Goal: Task Accomplishment & Management: Manage account settings

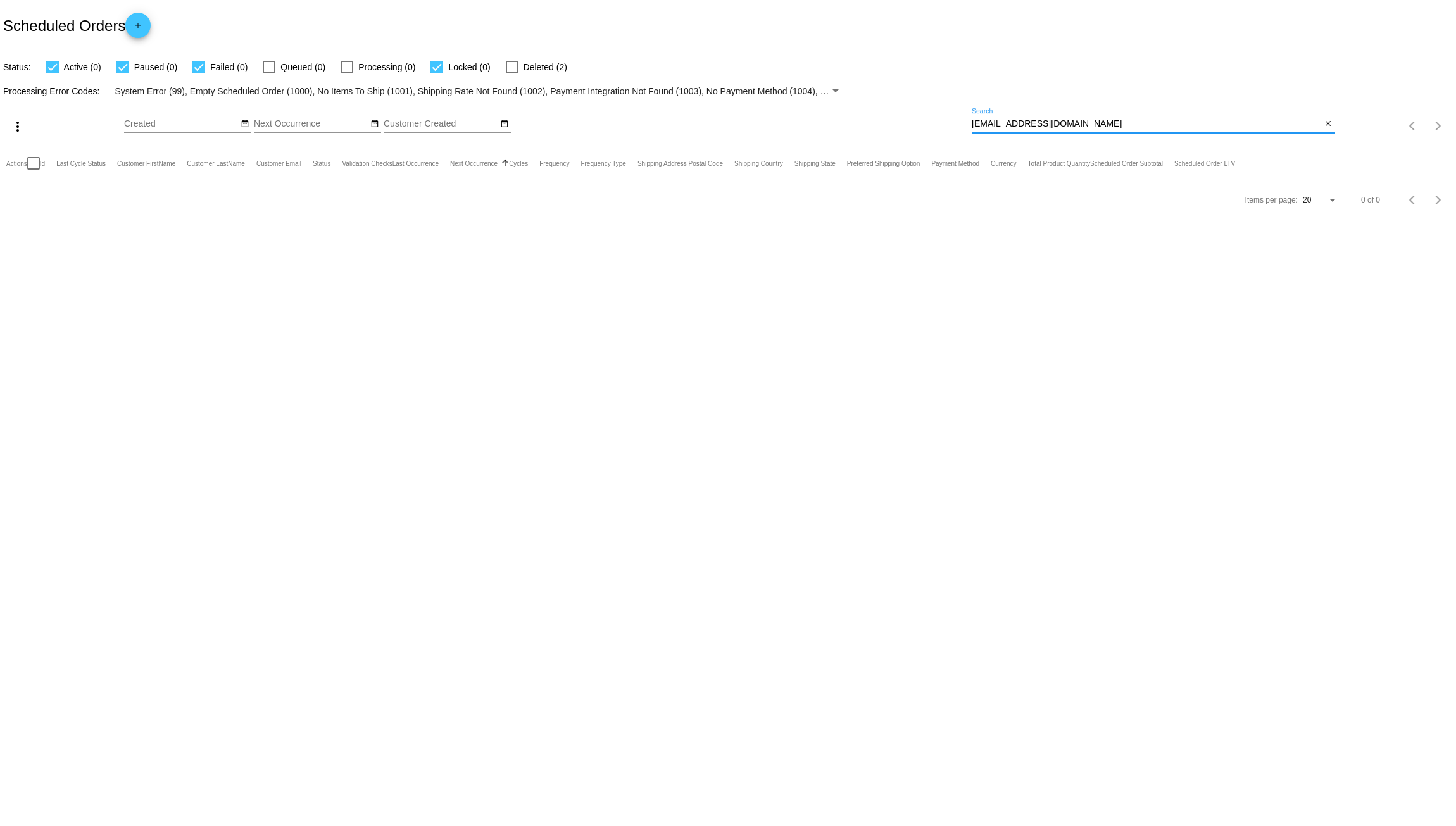
drag, startPoint x: 1105, startPoint y: 122, endPoint x: 839, endPoint y: 108, distance: 266.4
click at [893, 102] on div "more_vert Aug Jan Feb Mar [DATE]" at bounding box center [728, 122] width 1456 height 45
paste input "morgandevyn9987@gmail"
type input "morgandevyn9987@gmail.com"
click at [75, 198] on link "1013371" at bounding box center [71, 201] width 29 height 8
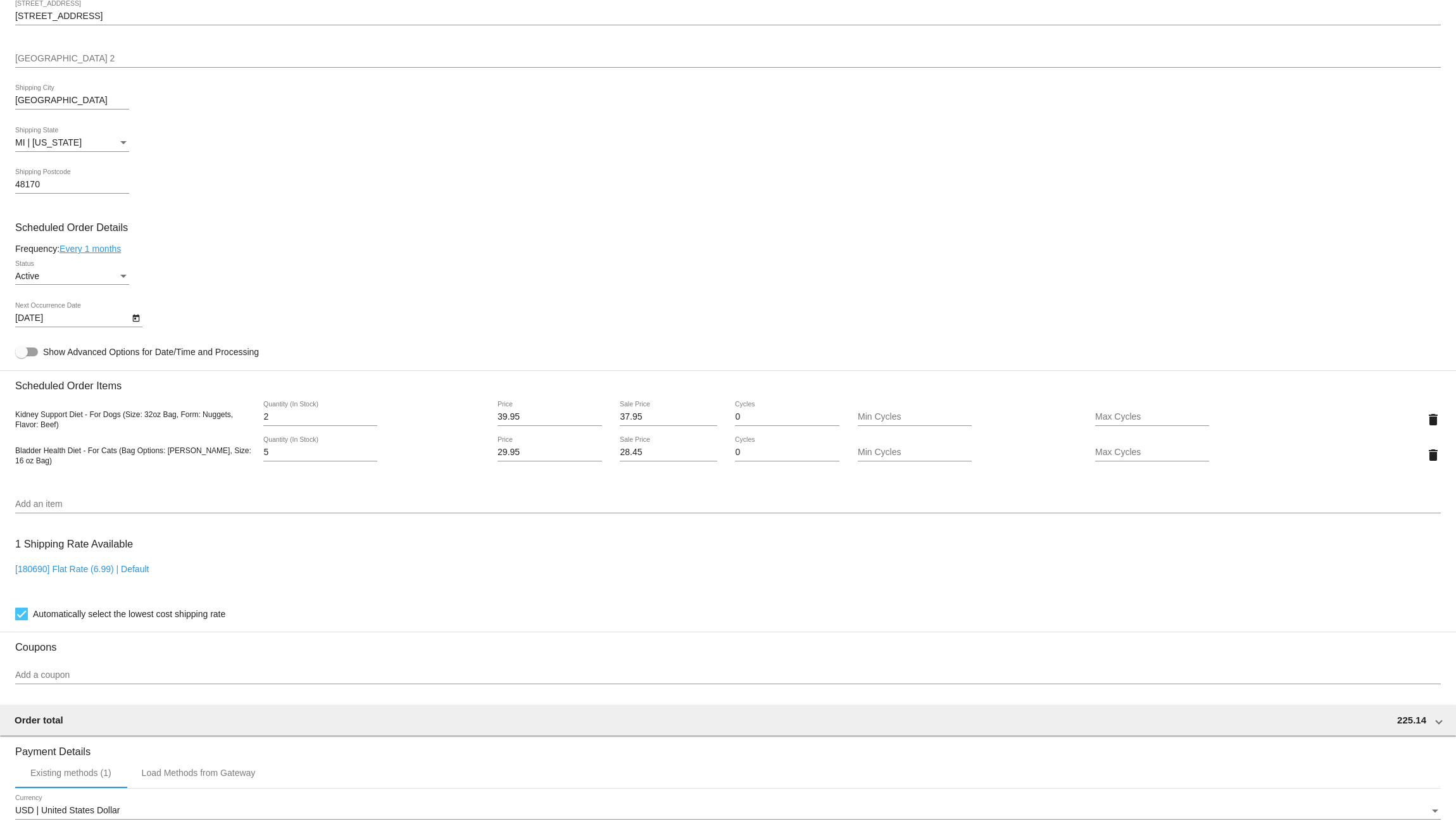
scroll to position [401, 0]
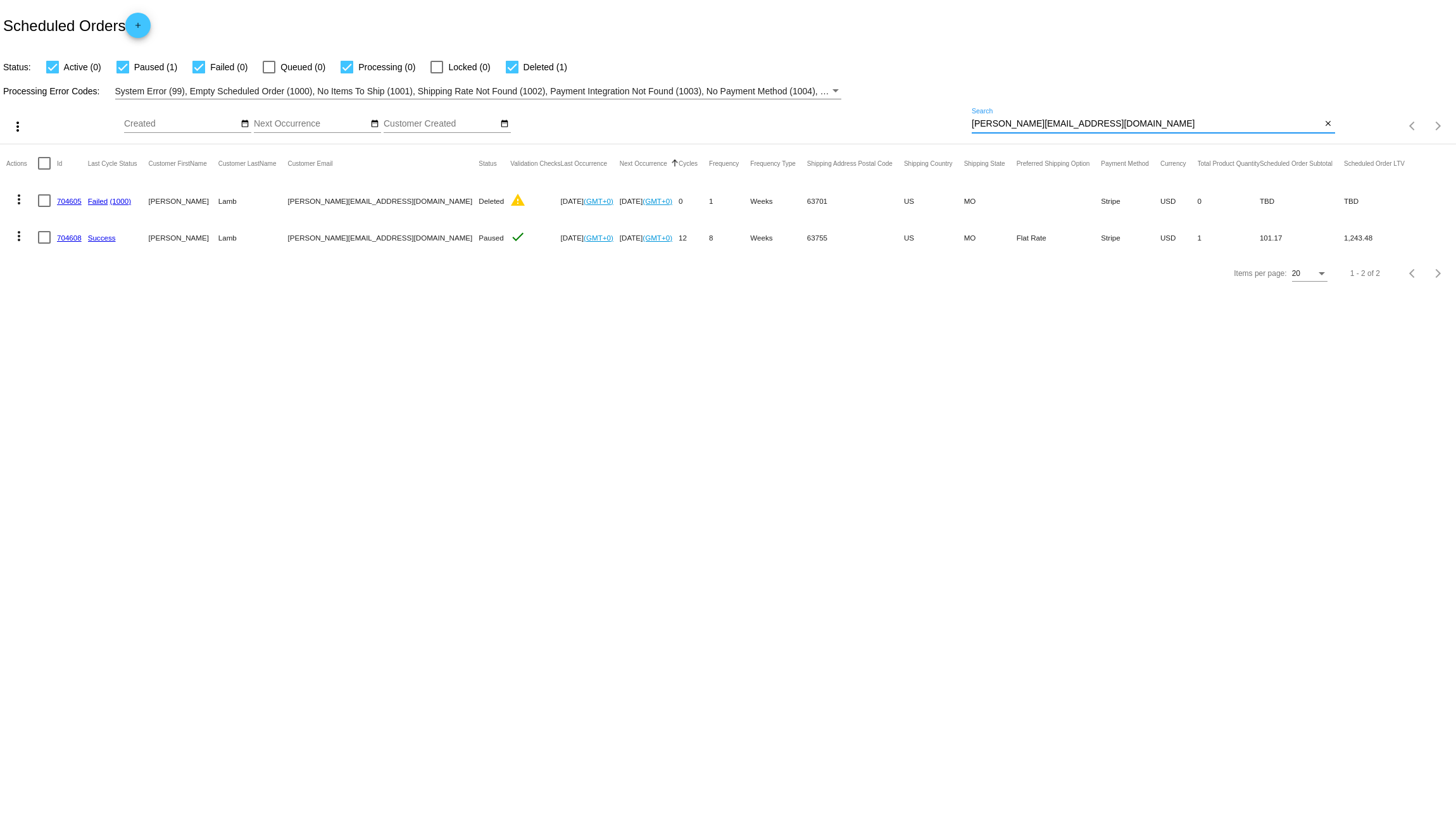
drag, startPoint x: 1078, startPoint y: 122, endPoint x: 791, endPoint y: 105, distance: 287.5
click at [792, 107] on div "more_vert Aug Jan Feb Mar [DATE]" at bounding box center [728, 122] width 1456 height 45
paste input "mstfrye@g"
type input "[EMAIL_ADDRESS][DOMAIN_NAME]"
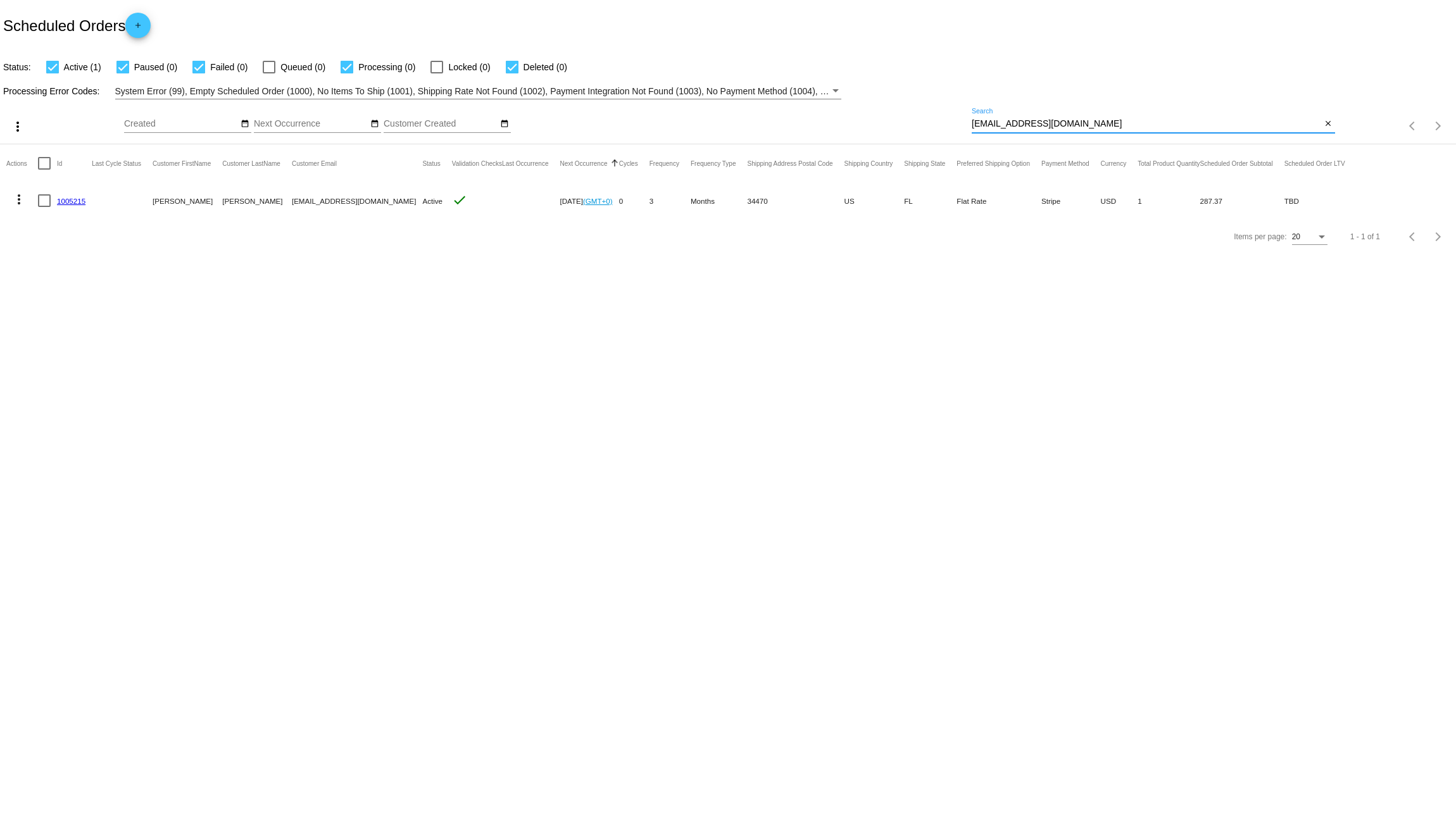
click at [66, 200] on link "1005215" at bounding box center [71, 201] width 29 height 8
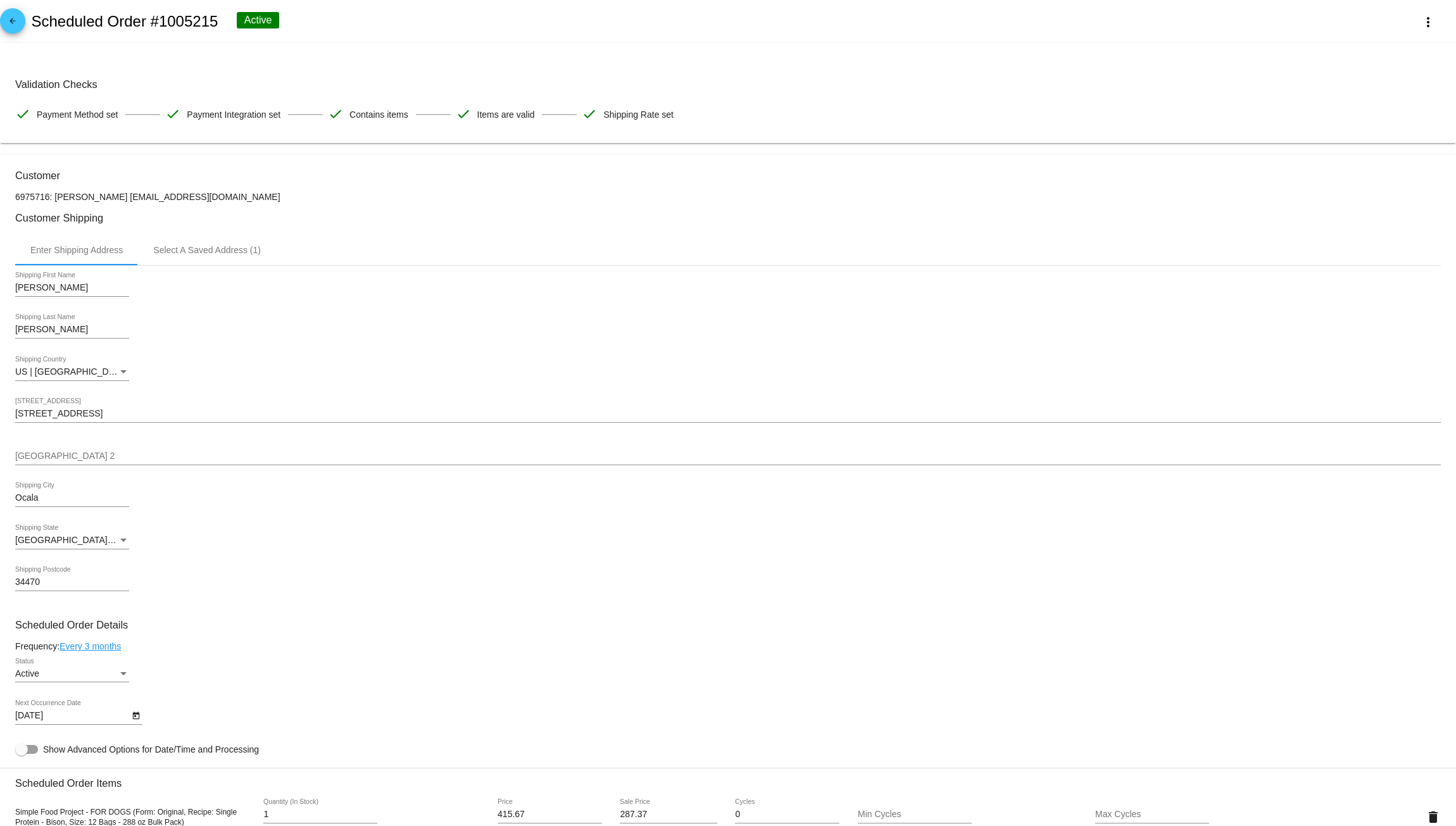
click at [11, 20] on mat-icon "arrow_back" at bounding box center [13, 24] width 15 height 15
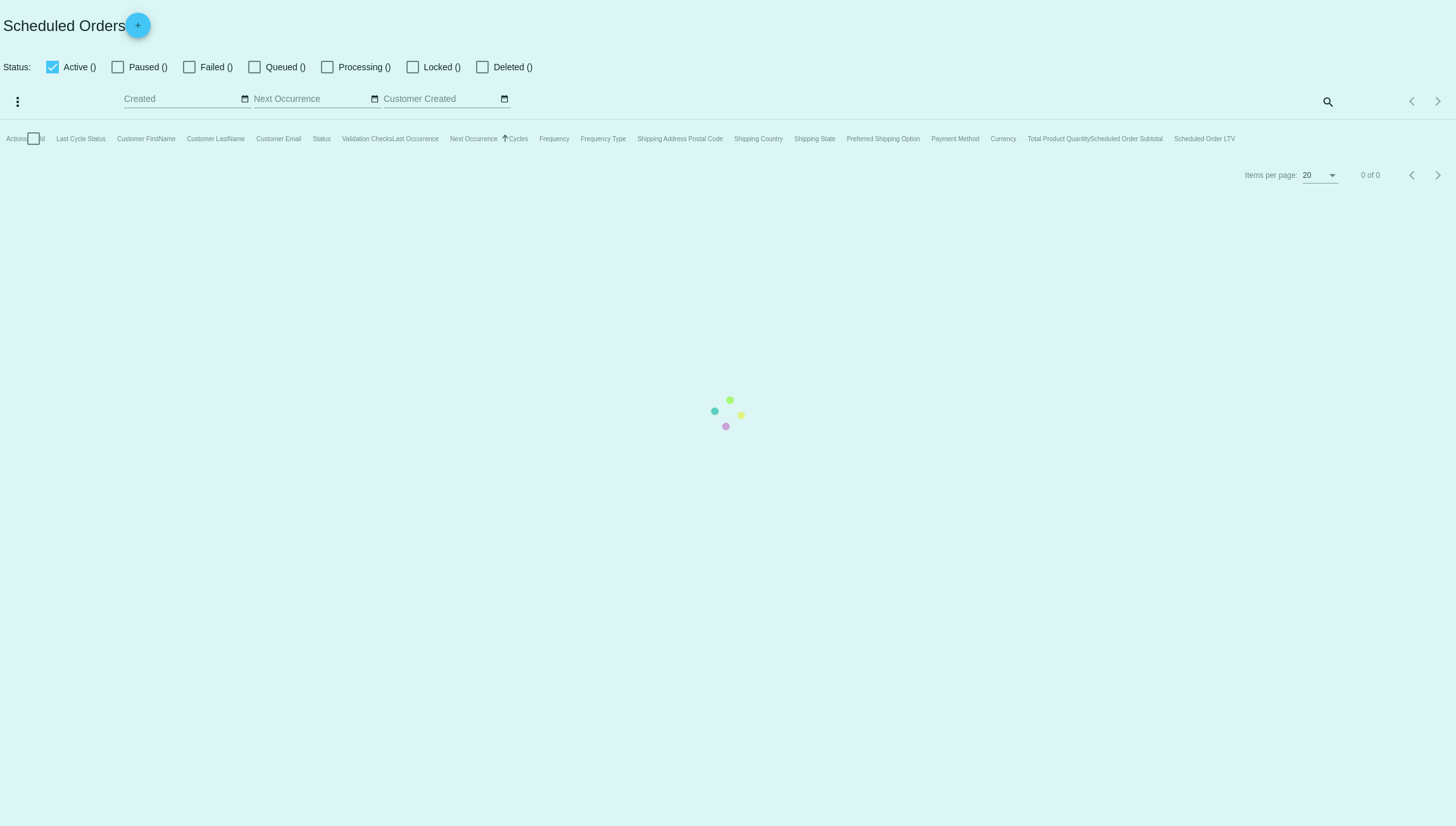
checkbox input "true"
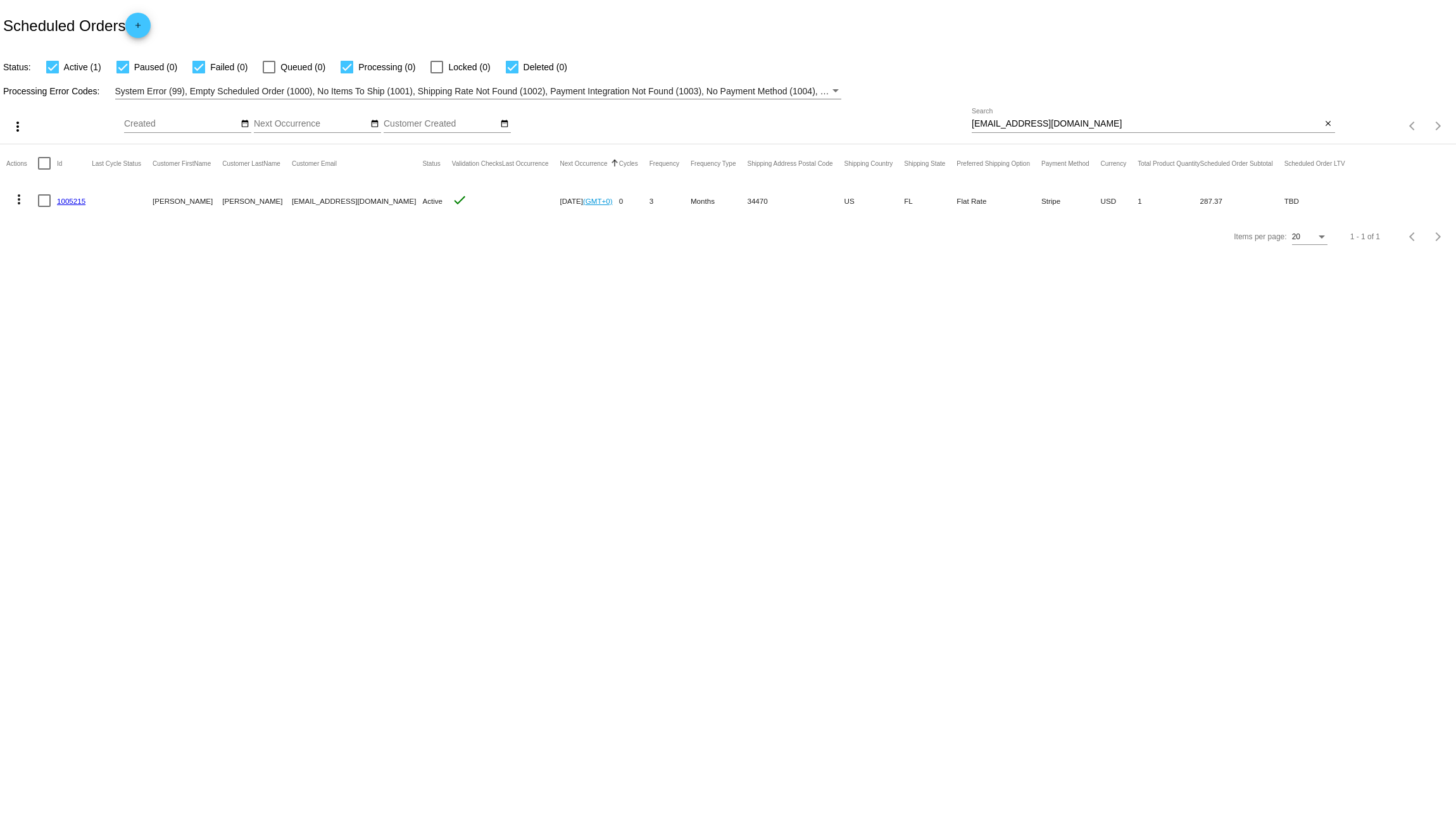
click at [22, 200] on mat-icon "more_vert" at bounding box center [19, 200] width 15 height 15
click at [79, 357] on button "delete Delete" at bounding box center [69, 351] width 126 height 30
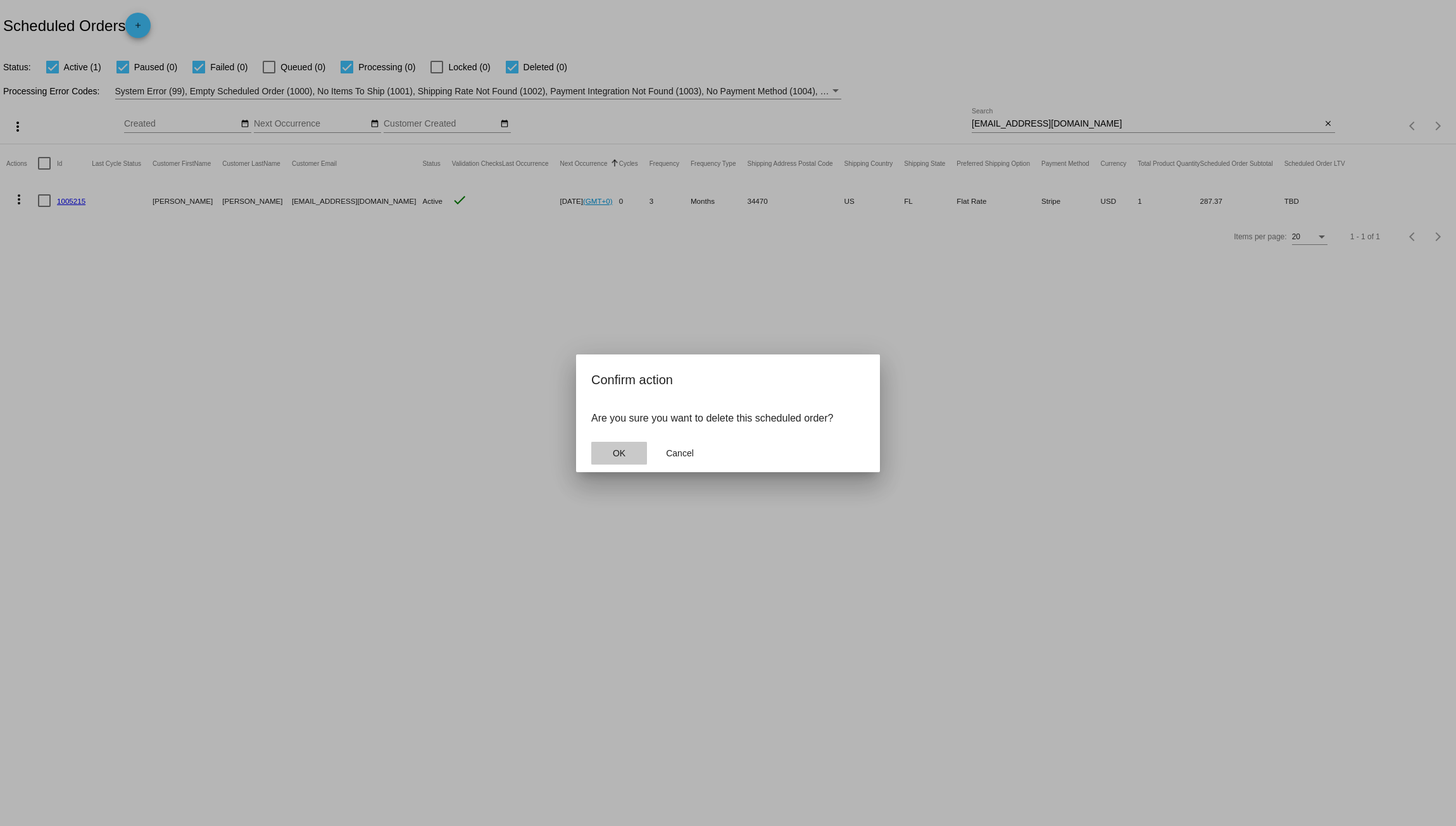
click at [611, 454] on button "OK" at bounding box center [619, 453] width 56 height 22
